Goal: Information Seeking & Learning: Learn about a topic

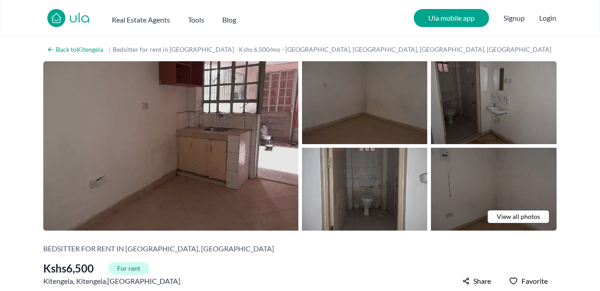
click at [253, 201] on img at bounding box center [170, 146] width 255 height 170
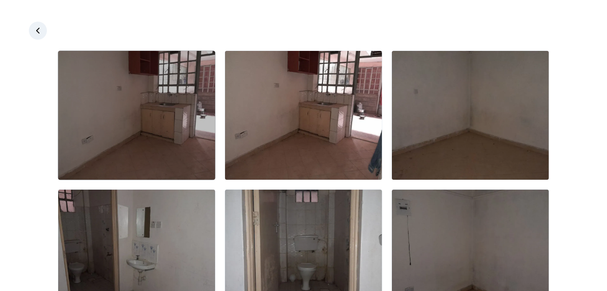
click at [193, 163] on img at bounding box center [136, 115] width 157 height 129
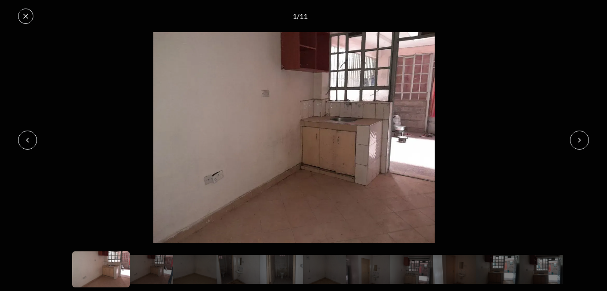
click at [578, 135] on button at bounding box center [579, 140] width 19 height 19
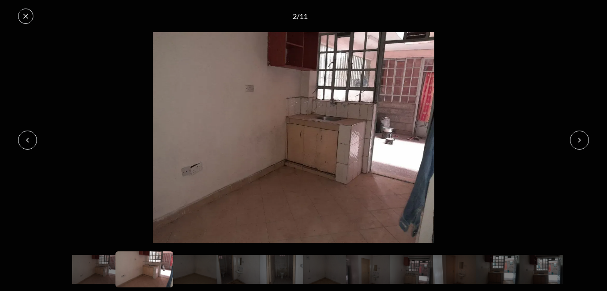
click at [577, 142] on icon at bounding box center [579, 140] width 7 height 7
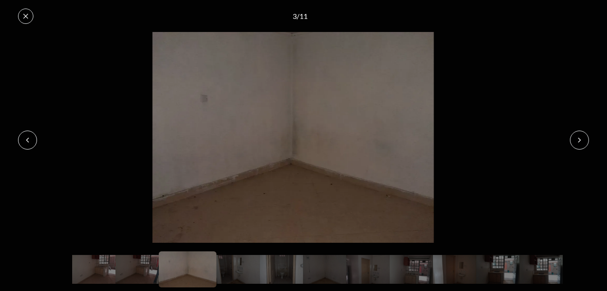
click at [578, 140] on icon at bounding box center [579, 140] width 7 height 7
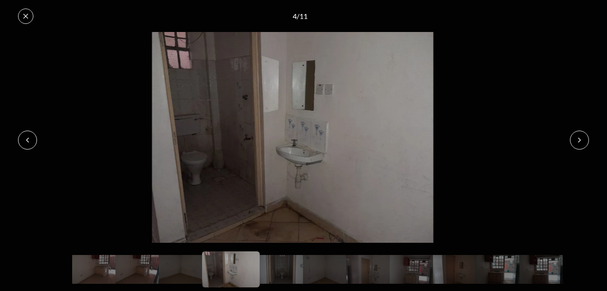
click at [579, 138] on icon at bounding box center [579, 140] width 7 height 7
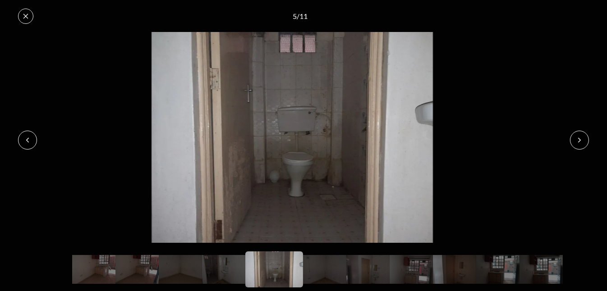
click at [579, 138] on icon at bounding box center [580, 140] width 2 height 4
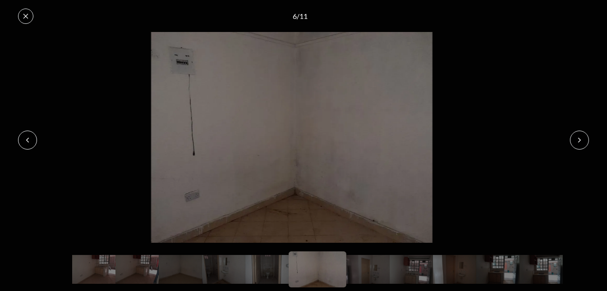
click at [578, 142] on icon at bounding box center [579, 140] width 7 height 7
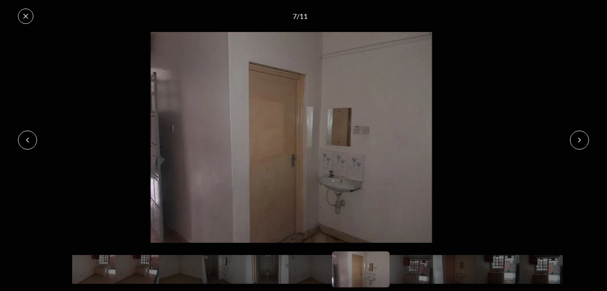
click at [580, 140] on icon at bounding box center [579, 140] width 7 height 7
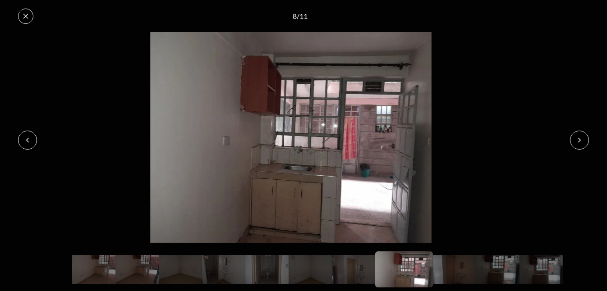
click at [578, 146] on button at bounding box center [579, 140] width 19 height 19
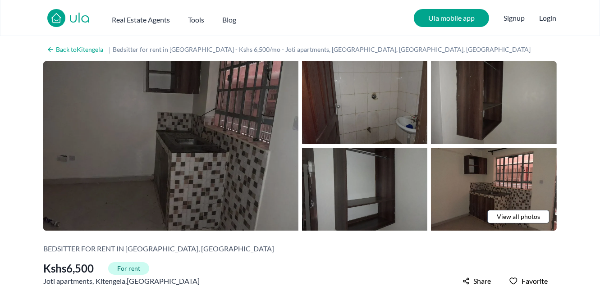
click at [270, 127] on img at bounding box center [170, 146] width 255 height 170
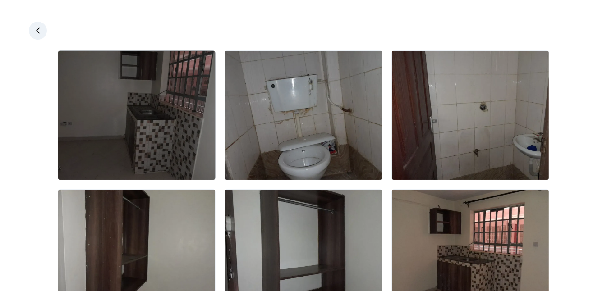
click at [188, 123] on img at bounding box center [136, 115] width 157 height 129
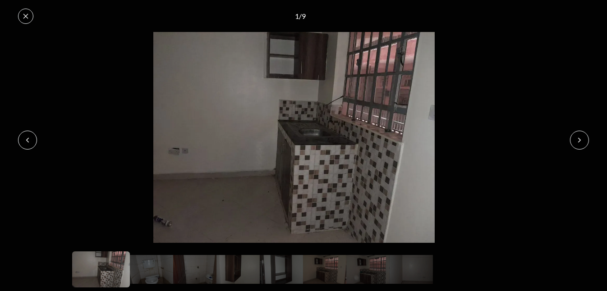
click at [576, 142] on icon at bounding box center [579, 140] width 7 height 7
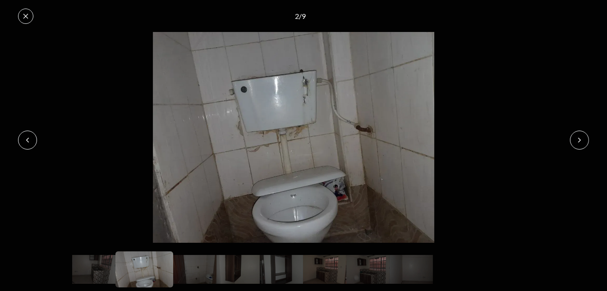
click at [575, 149] on img at bounding box center [294, 137] width 588 height 211
click at [580, 140] on icon at bounding box center [579, 140] width 7 height 7
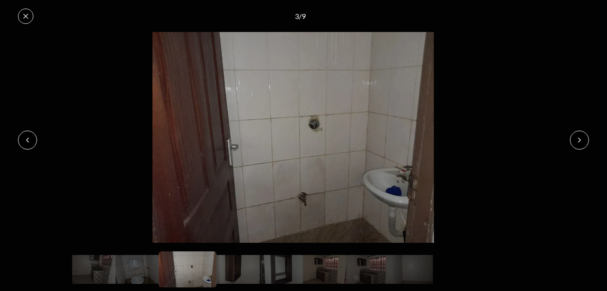
click at [581, 147] on button at bounding box center [579, 140] width 19 height 19
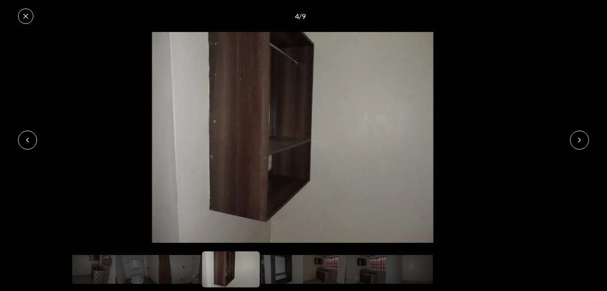
click at [572, 147] on img at bounding box center [293, 137] width 588 height 211
click at [582, 138] on icon at bounding box center [579, 140] width 7 height 7
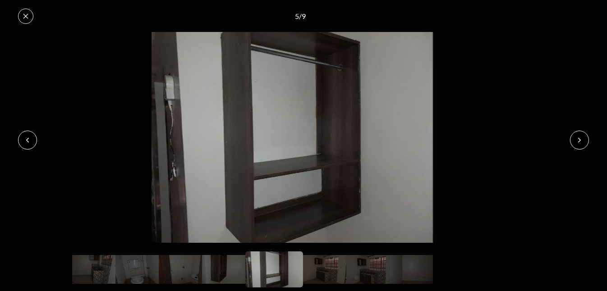
click at [583, 148] on button at bounding box center [579, 140] width 19 height 19
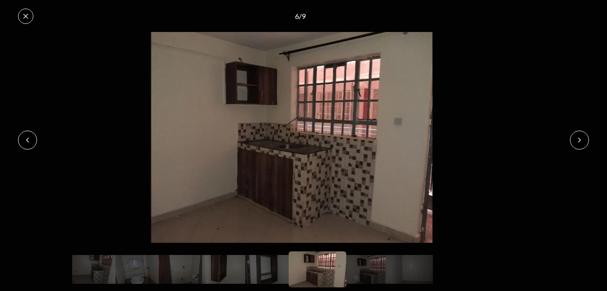
click at [577, 146] on button at bounding box center [579, 140] width 19 height 19
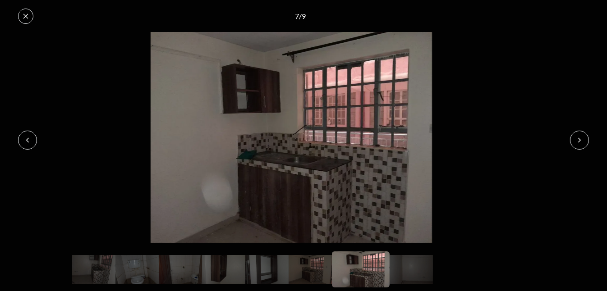
click at [580, 140] on icon at bounding box center [579, 140] width 7 height 7
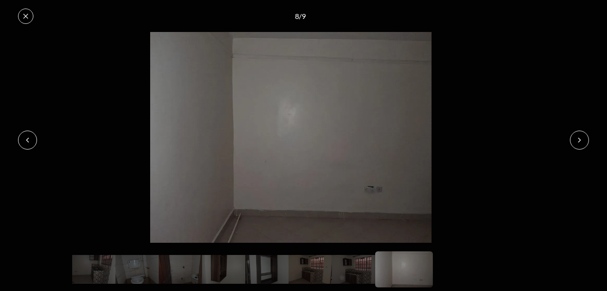
click at [583, 146] on button at bounding box center [579, 140] width 19 height 19
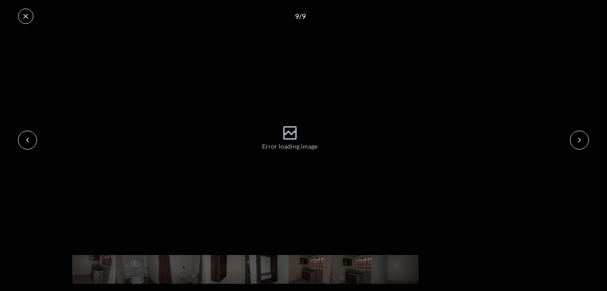
click at [576, 146] on button at bounding box center [579, 140] width 19 height 19
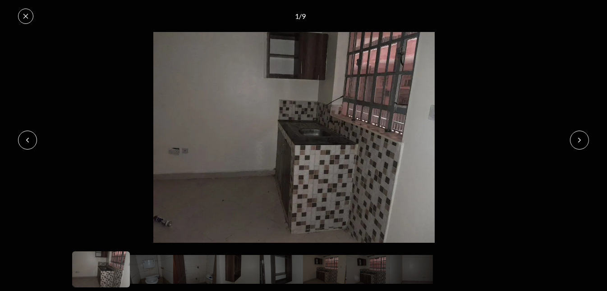
click at [28, 34] on img at bounding box center [294, 137] width 588 height 211
click at [23, 13] on icon at bounding box center [25, 16] width 7 height 7
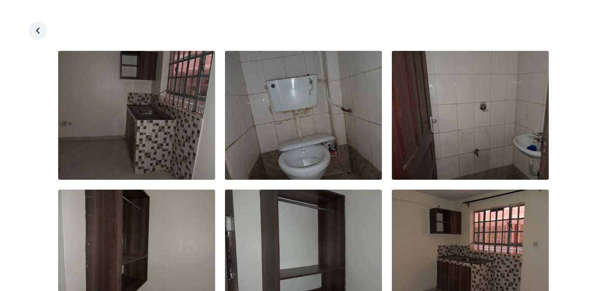
click at [45, 38] on div at bounding box center [303, 31] width 607 height 18
click at [37, 30] on icon at bounding box center [37, 30] width 9 height 9
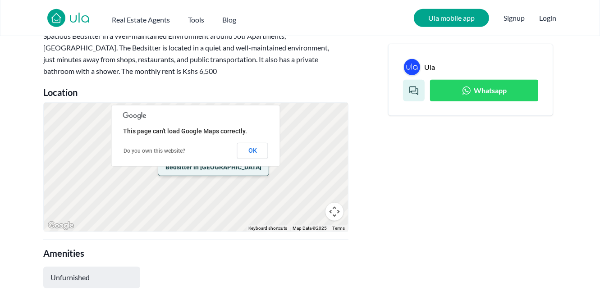
scroll to position [377, 0]
click at [464, 107] on div "Ula Whatsapp" at bounding box center [470, 79] width 165 height 72
click at [465, 96] on link "Whatsapp" at bounding box center [484, 90] width 108 height 22
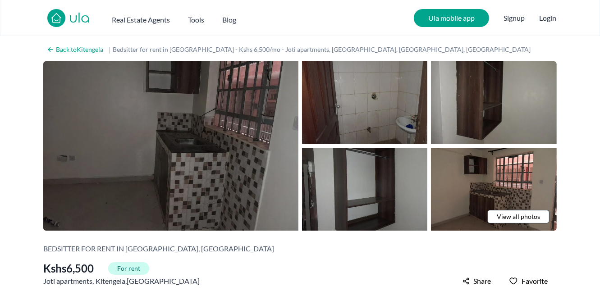
click at [274, 160] on img at bounding box center [170, 146] width 255 height 170
